Goal: Transaction & Acquisition: Book appointment/travel/reservation

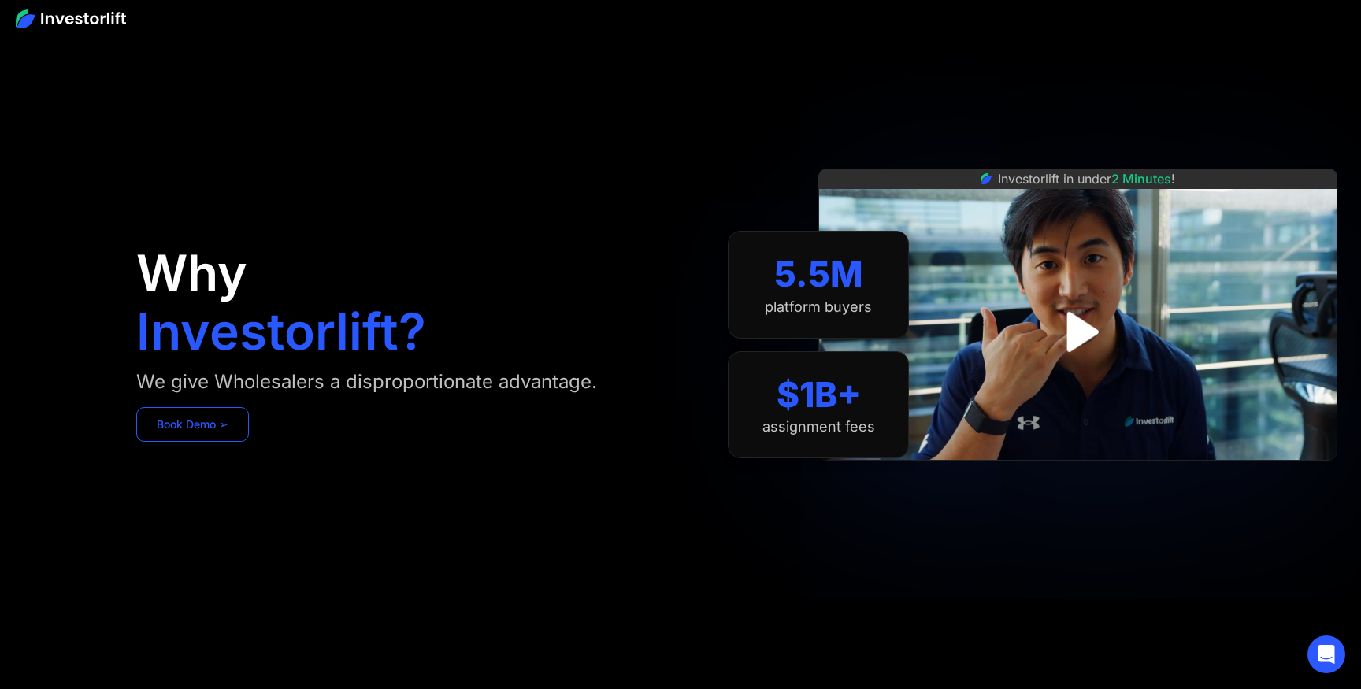
click at [233, 426] on link "Book Demo ➢" at bounding box center [192, 424] width 113 height 35
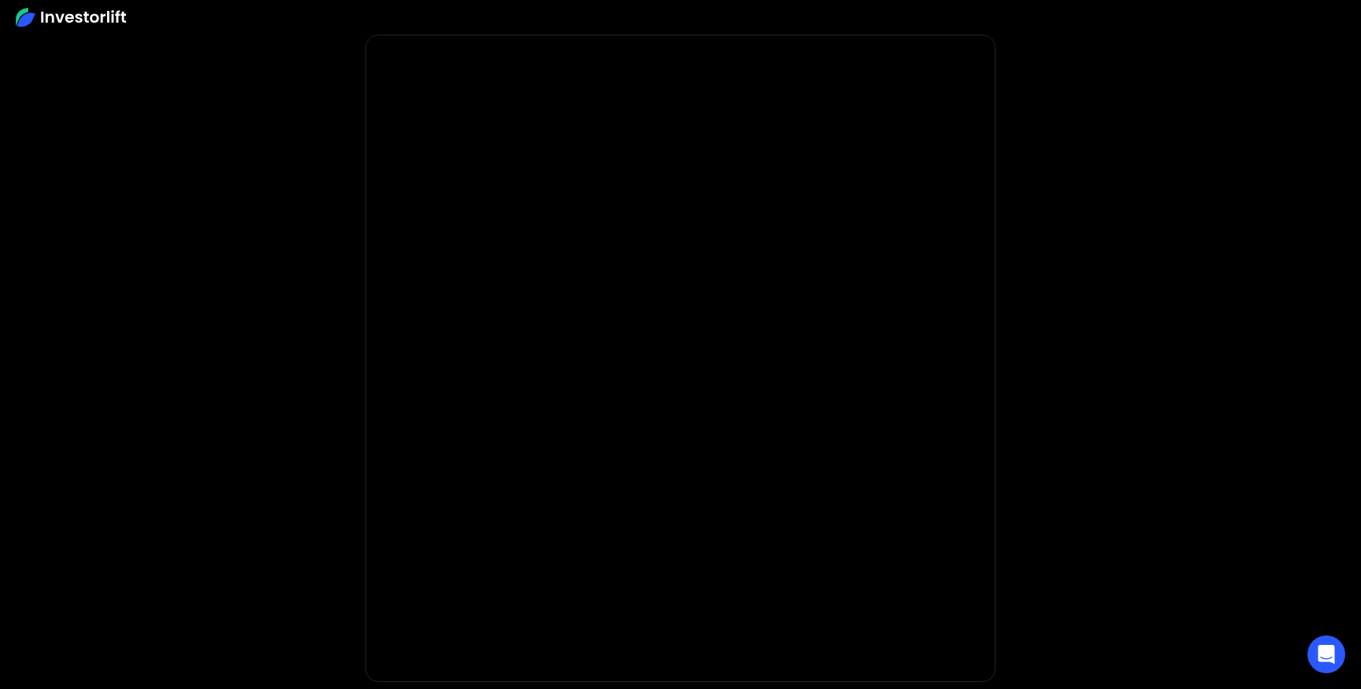
scroll to position [46, 0]
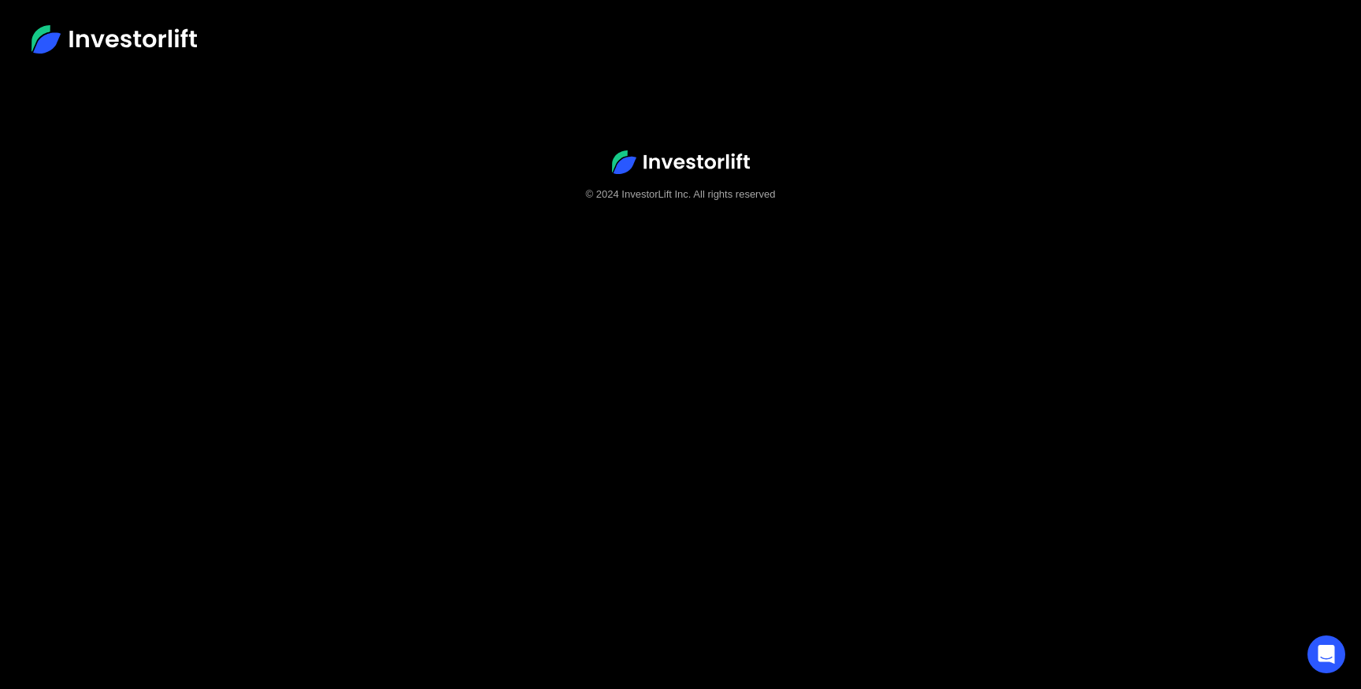
scroll to position [50, 0]
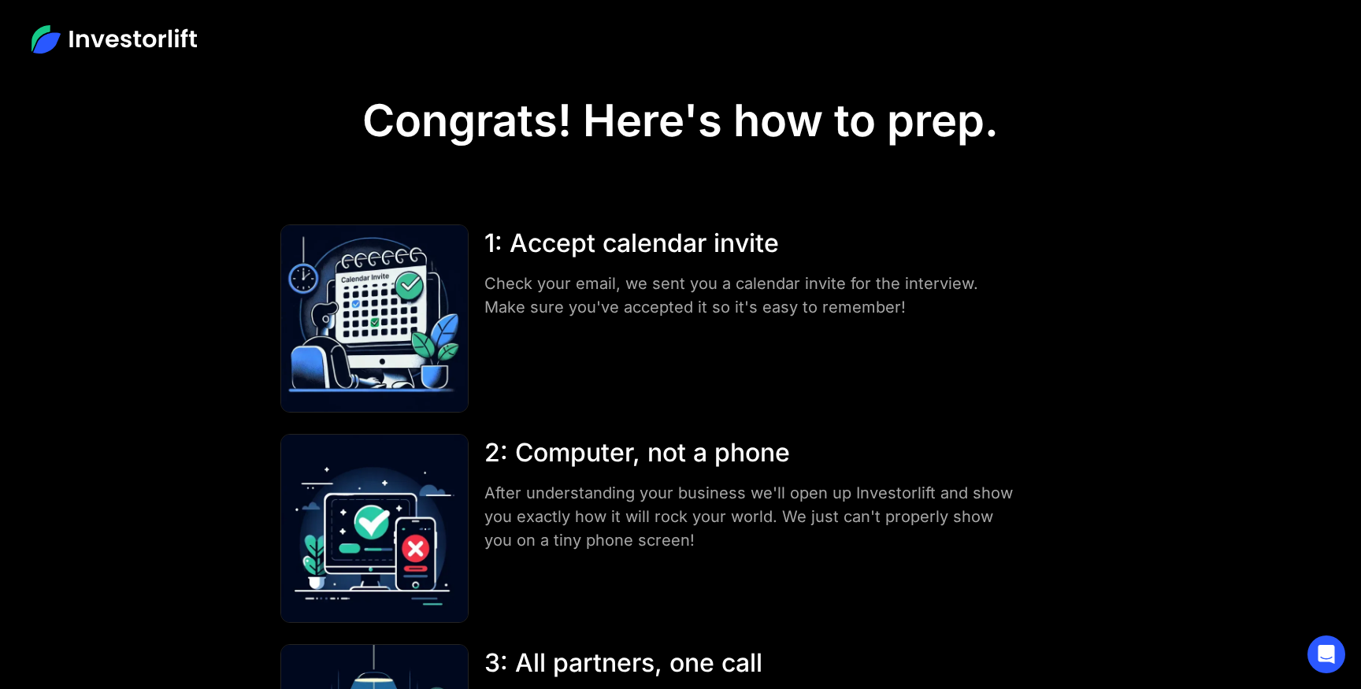
click at [116, 38] on img at bounding box center [114, 39] width 165 height 28
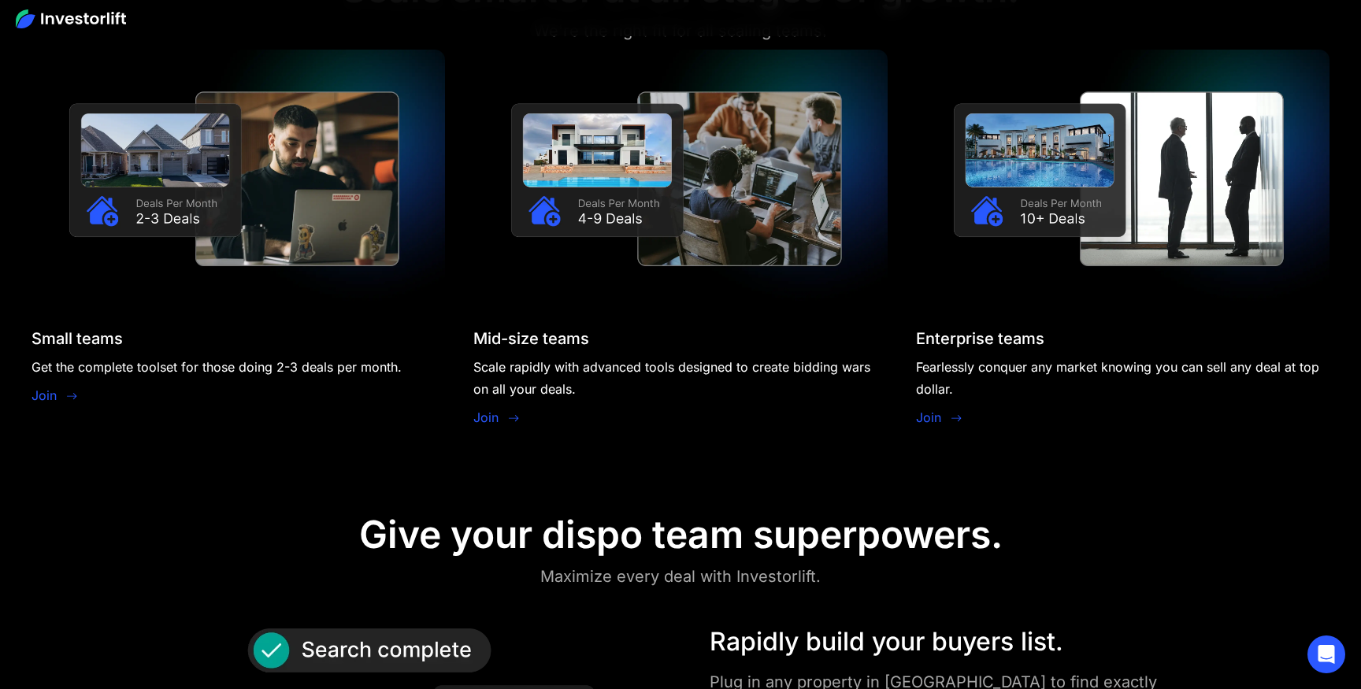
scroll to position [1508, 0]
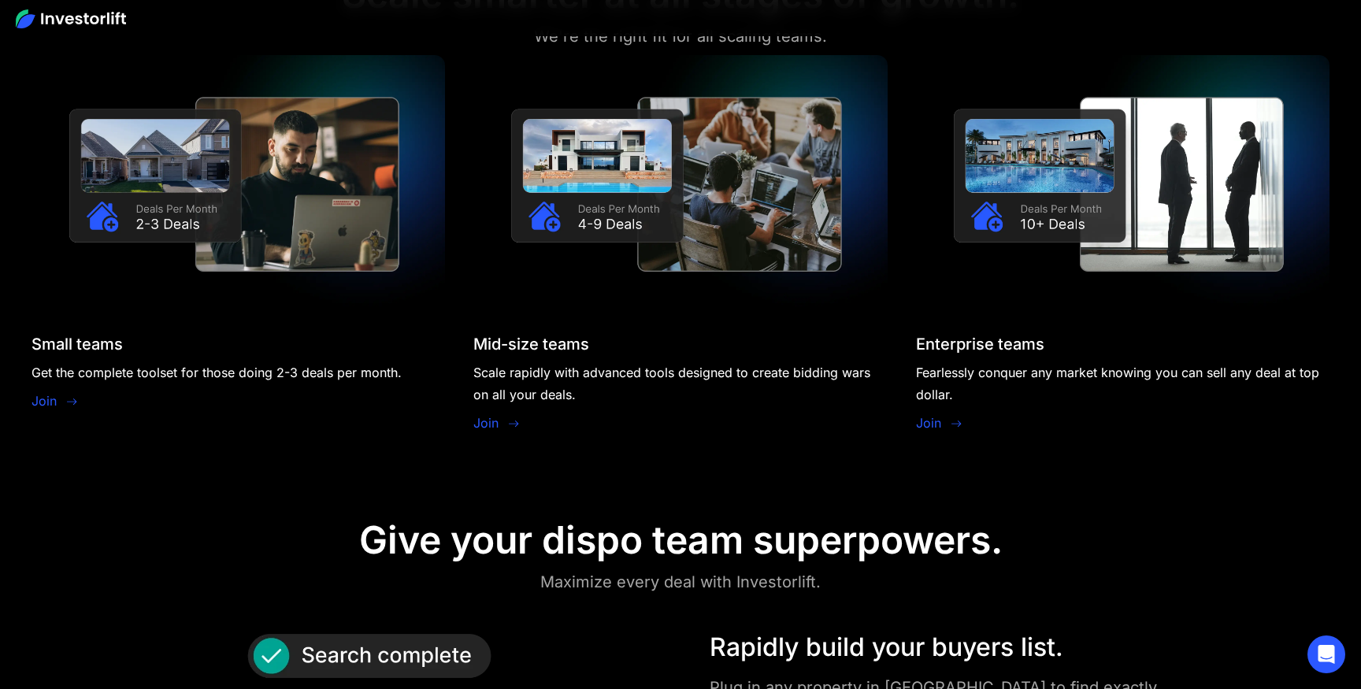
click at [50, 398] on link "Join" at bounding box center [44, 400] width 25 height 19
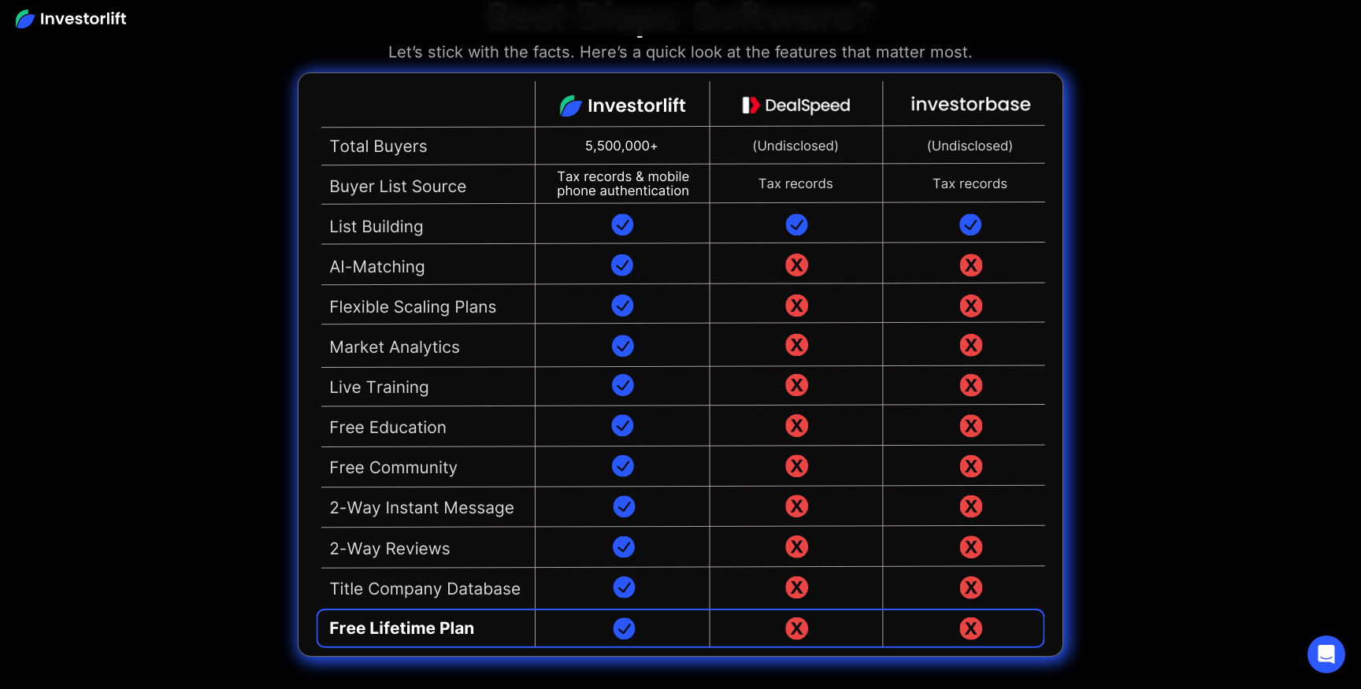
scroll to position [3797, 0]
